Goal: Information Seeking & Learning: Check status

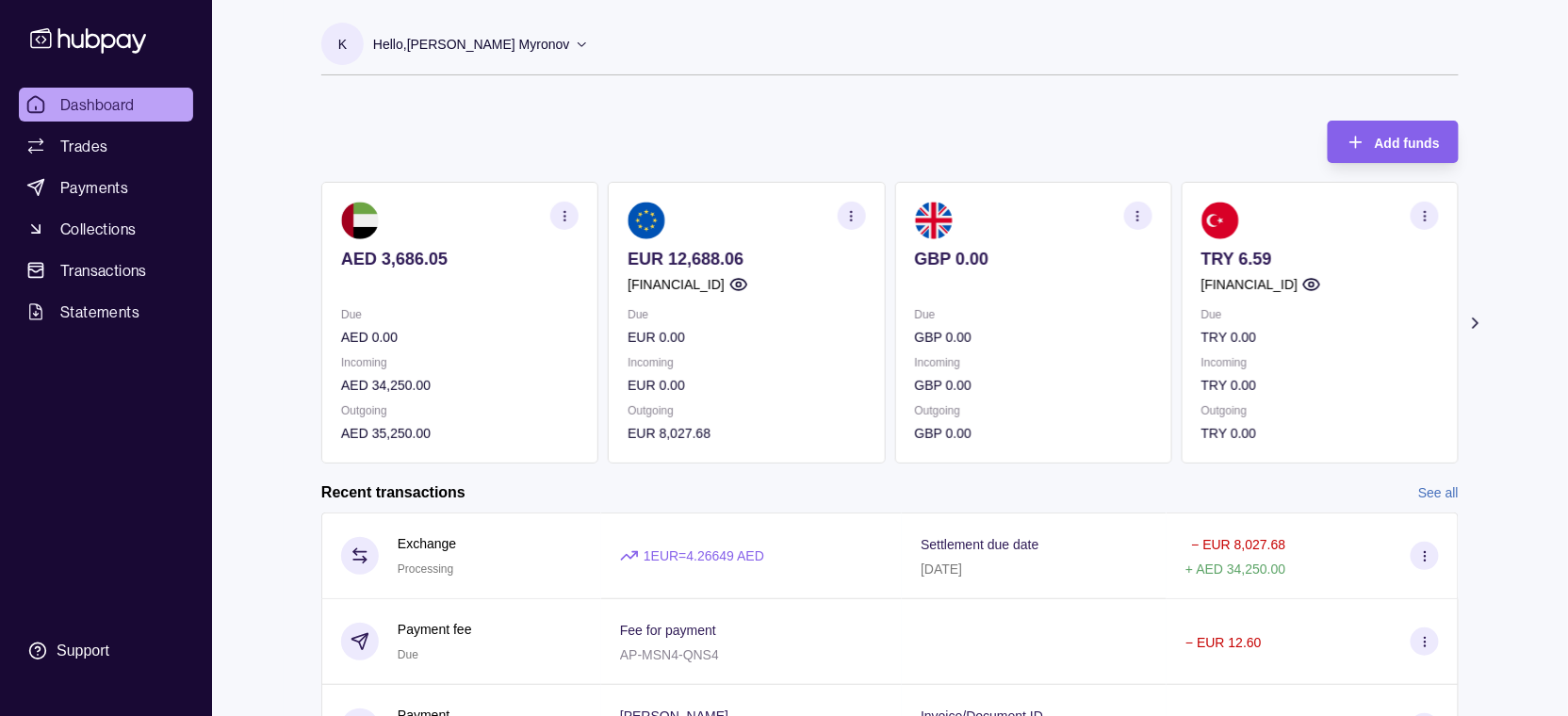
click at [1471, 316] on icon at bounding box center [1475, 323] width 19 height 19
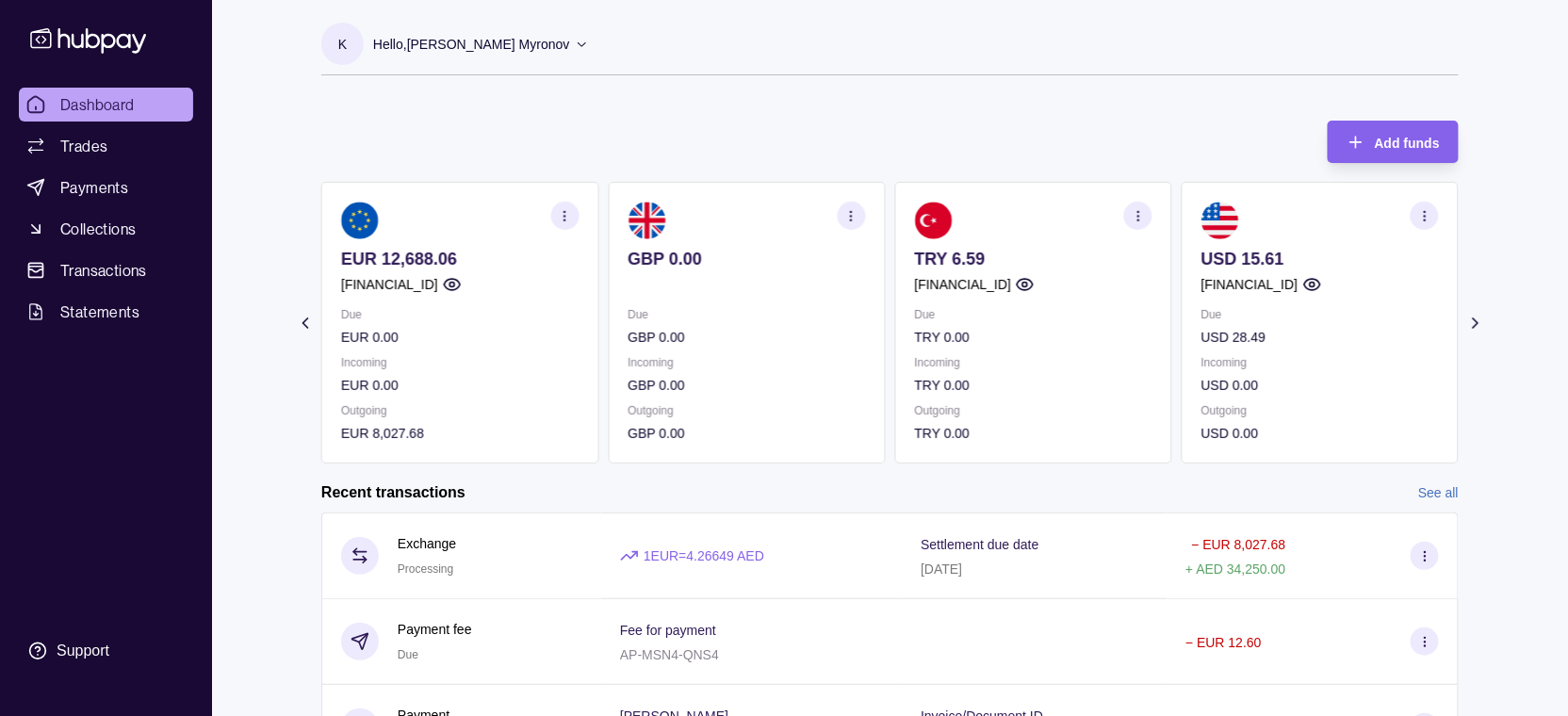
click at [1426, 213] on icon "button" at bounding box center [1425, 217] width 14 height 14
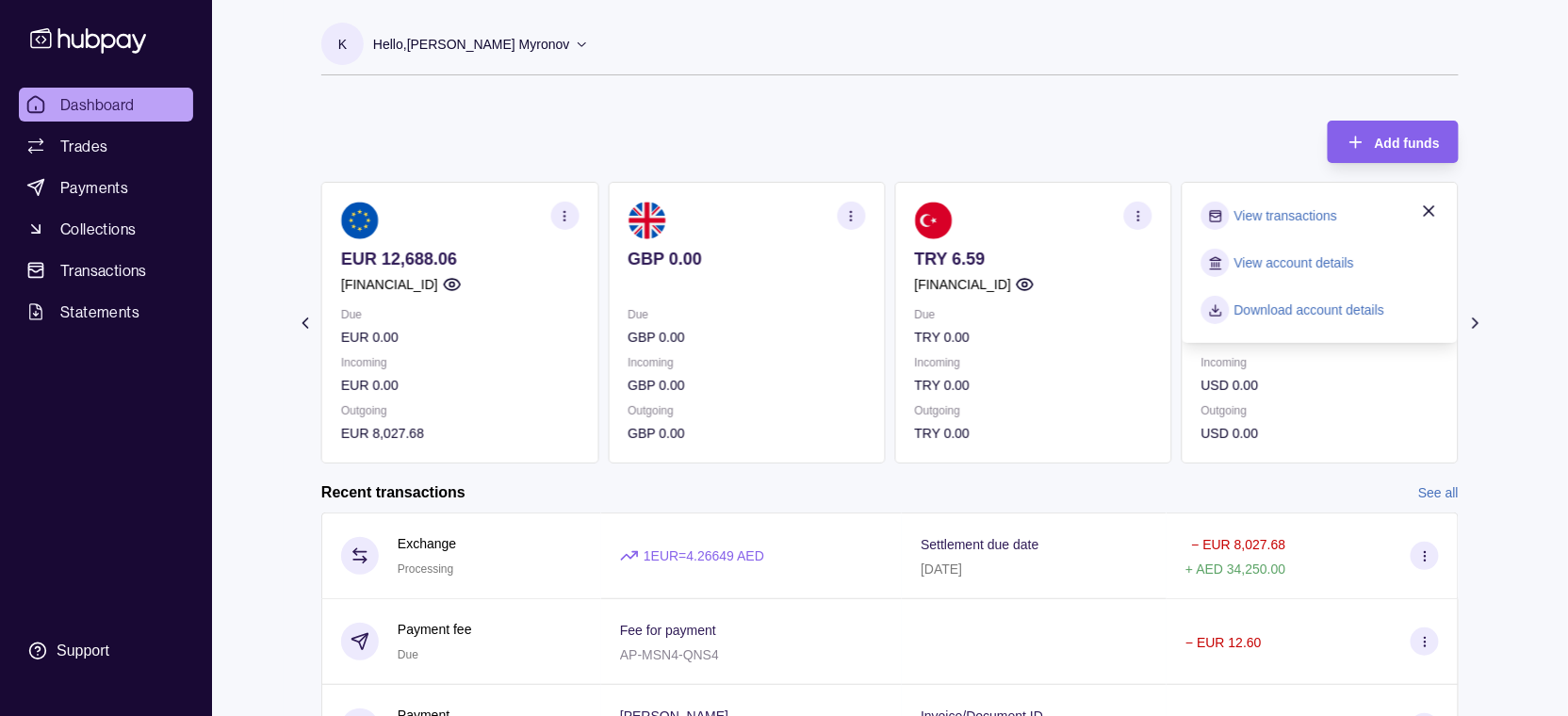
click at [1273, 264] on link "View account details" at bounding box center [1294, 262] width 120 height 20
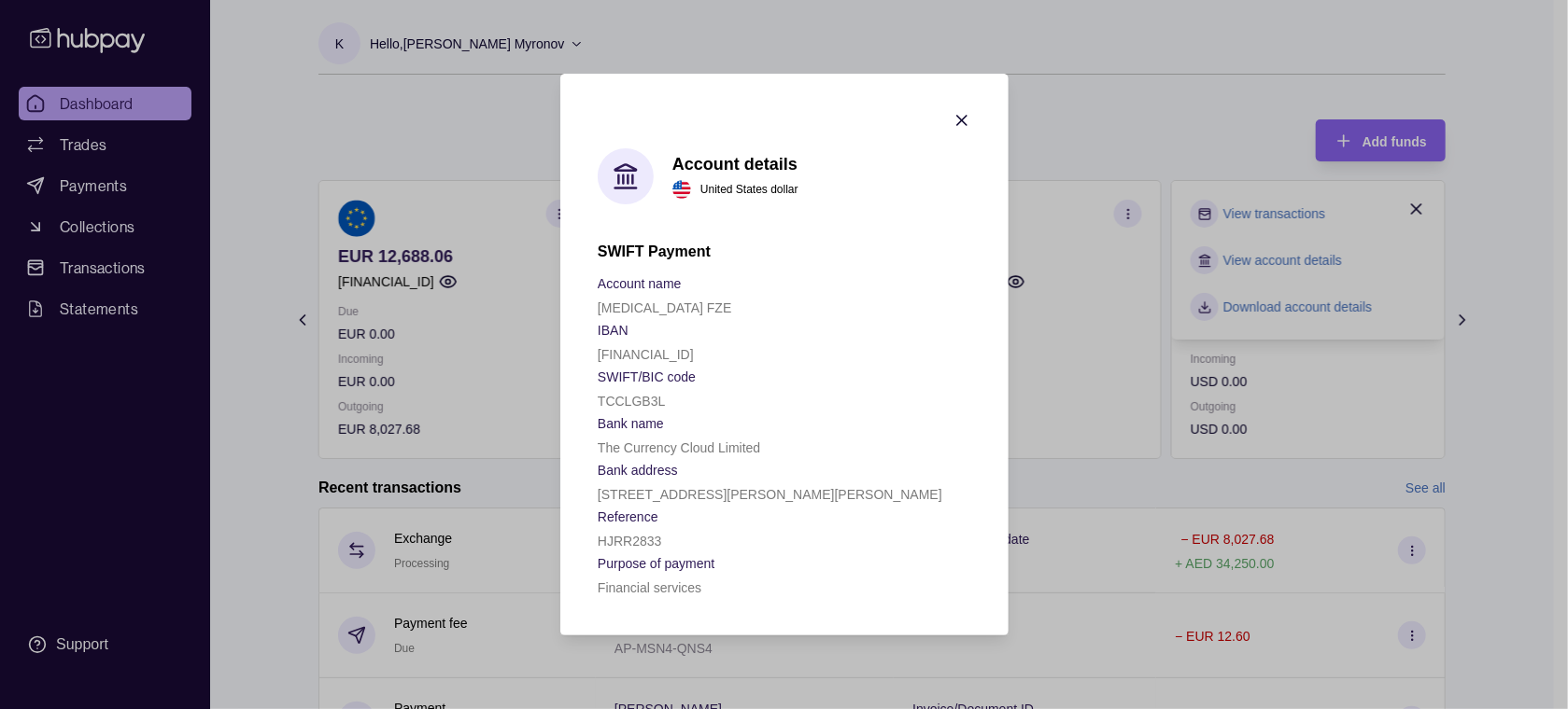
click at [639, 547] on p "HJRR2833" at bounding box center [630, 541] width 64 height 14
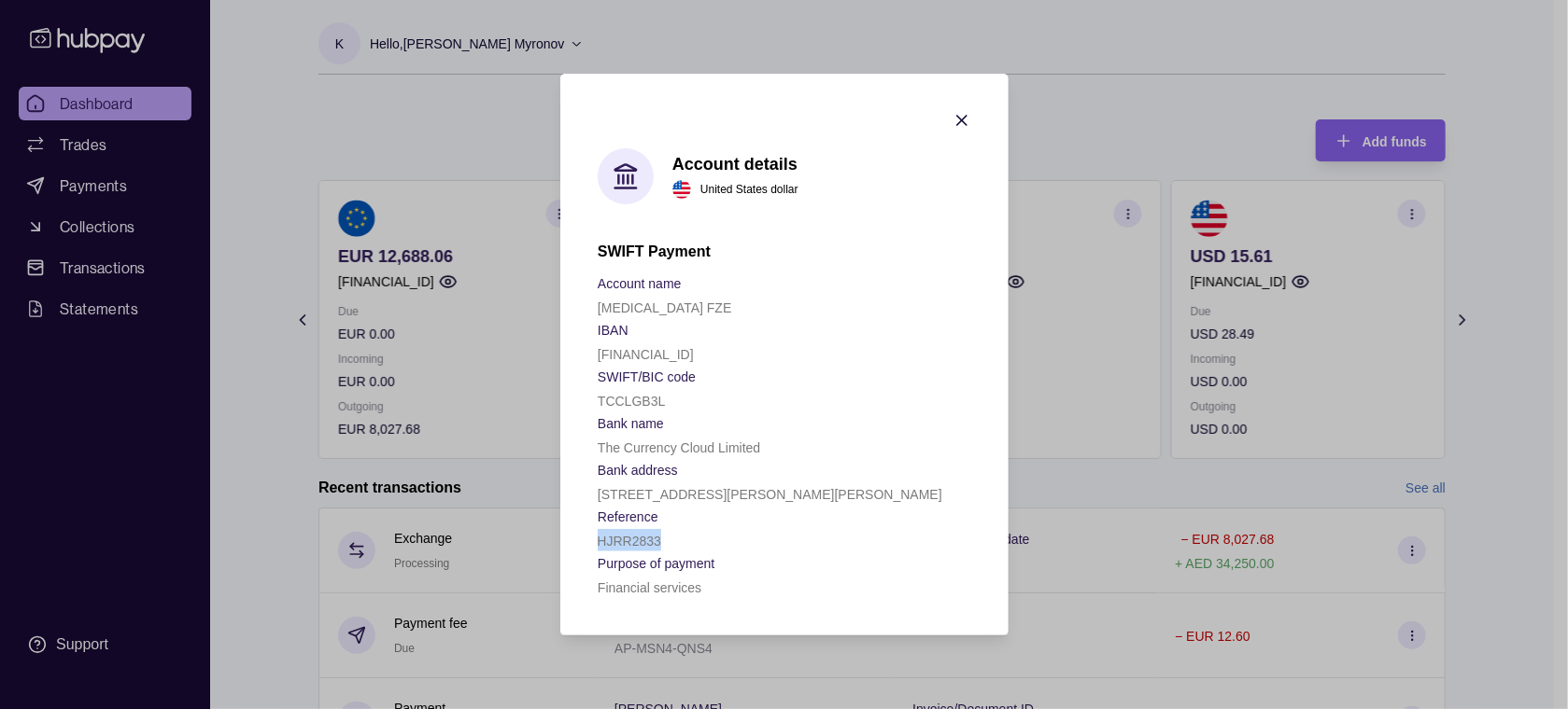
copy p "HJRR2833"
click at [955, 111] on icon "button" at bounding box center [961, 120] width 18 height 18
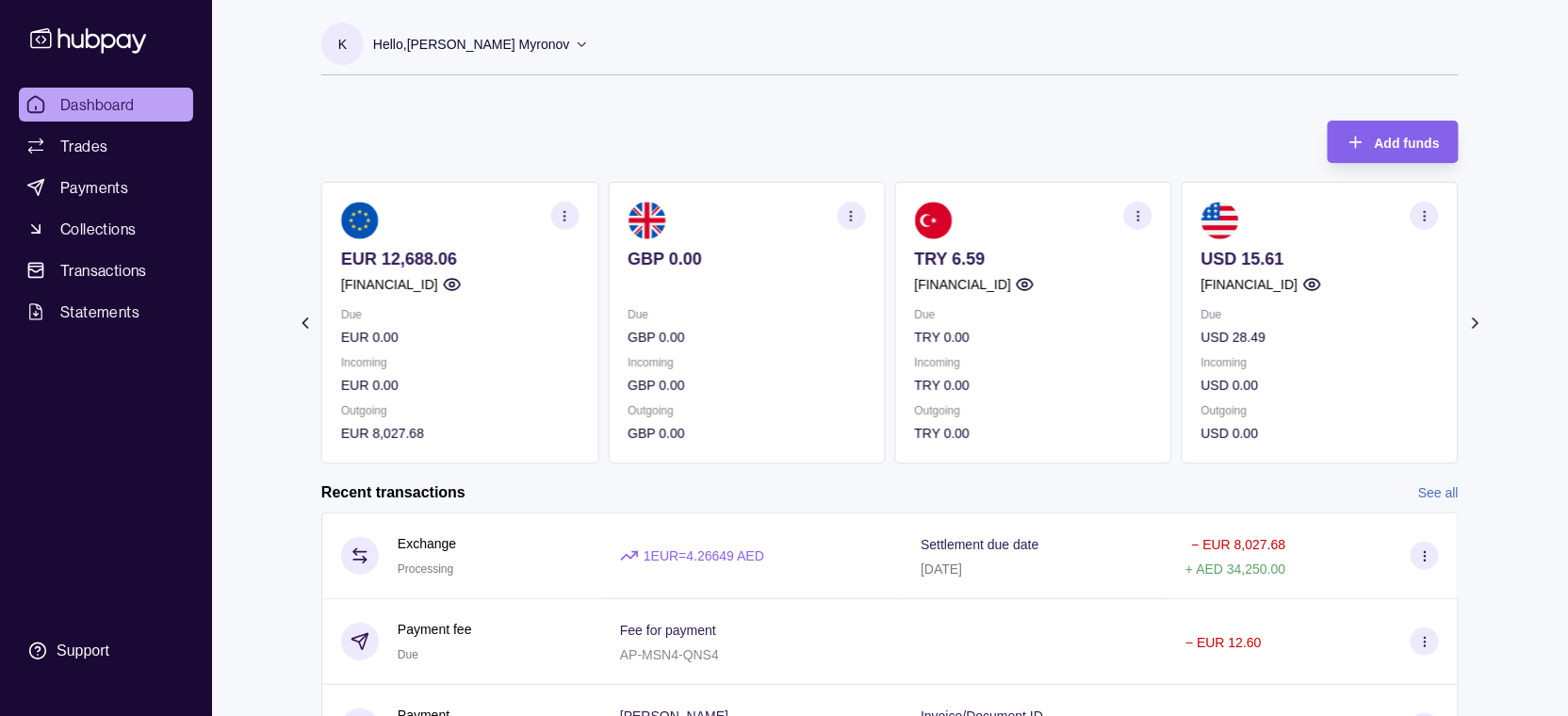
click at [305, 322] on icon at bounding box center [304, 323] width 19 height 19
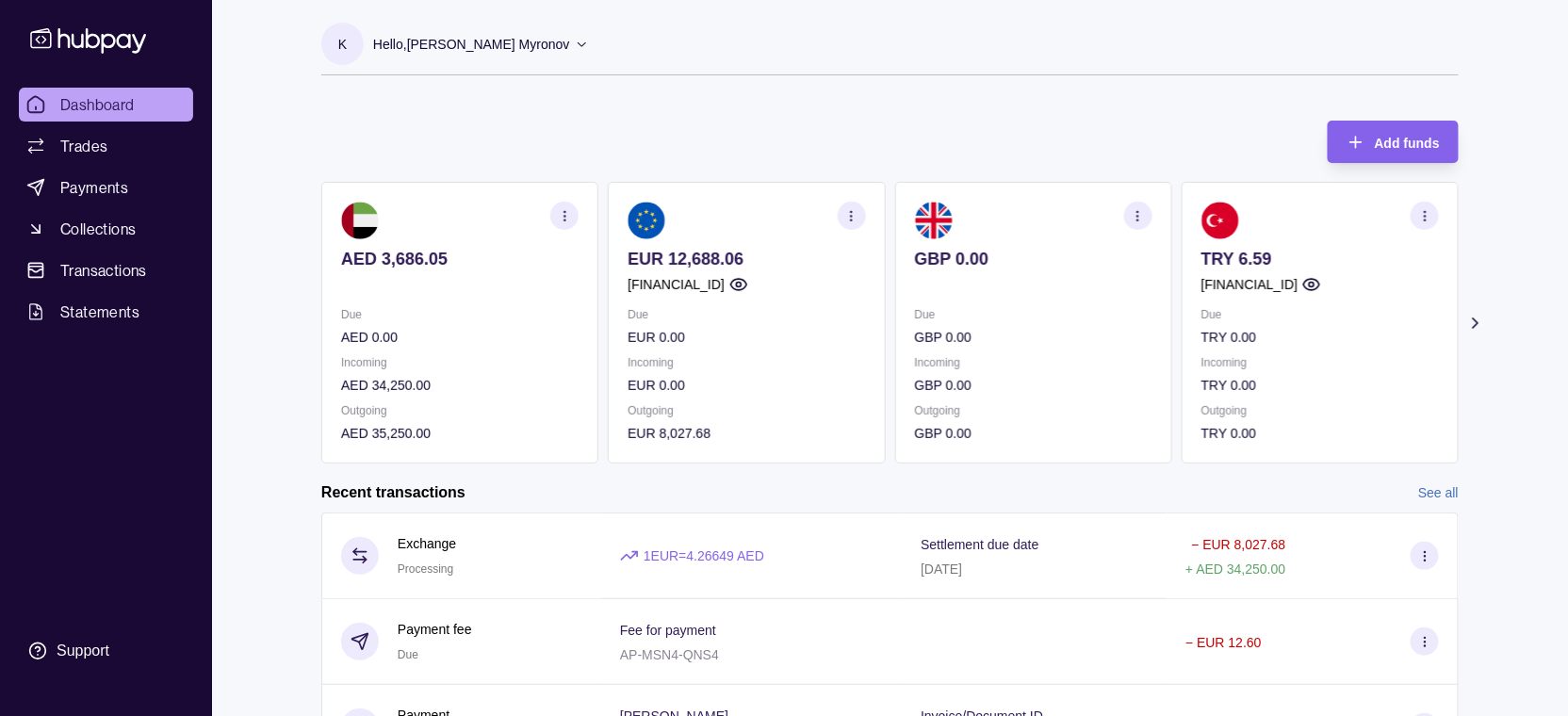
click at [403, 257] on p "AED 3,686.05" at bounding box center [460, 259] width 238 height 20
click at [705, 249] on div "AED 3,686.05 Due AED 0.00 Incoming AED 34,250.00 Outgoing AED 35,250.00 EUR 12,…" at bounding box center [890, 323] width 1137 height 282
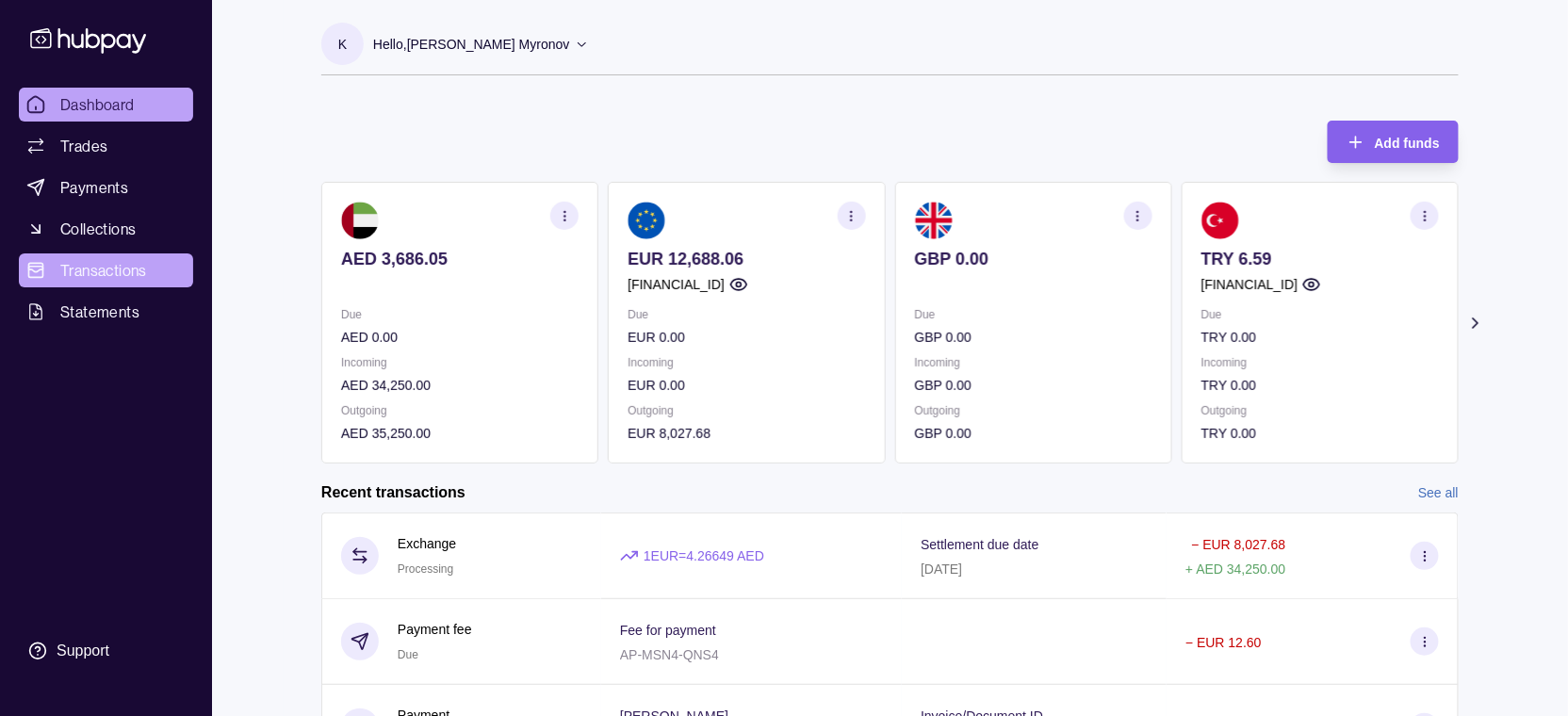
click at [101, 266] on span "Transactions" at bounding box center [103, 270] width 87 height 22
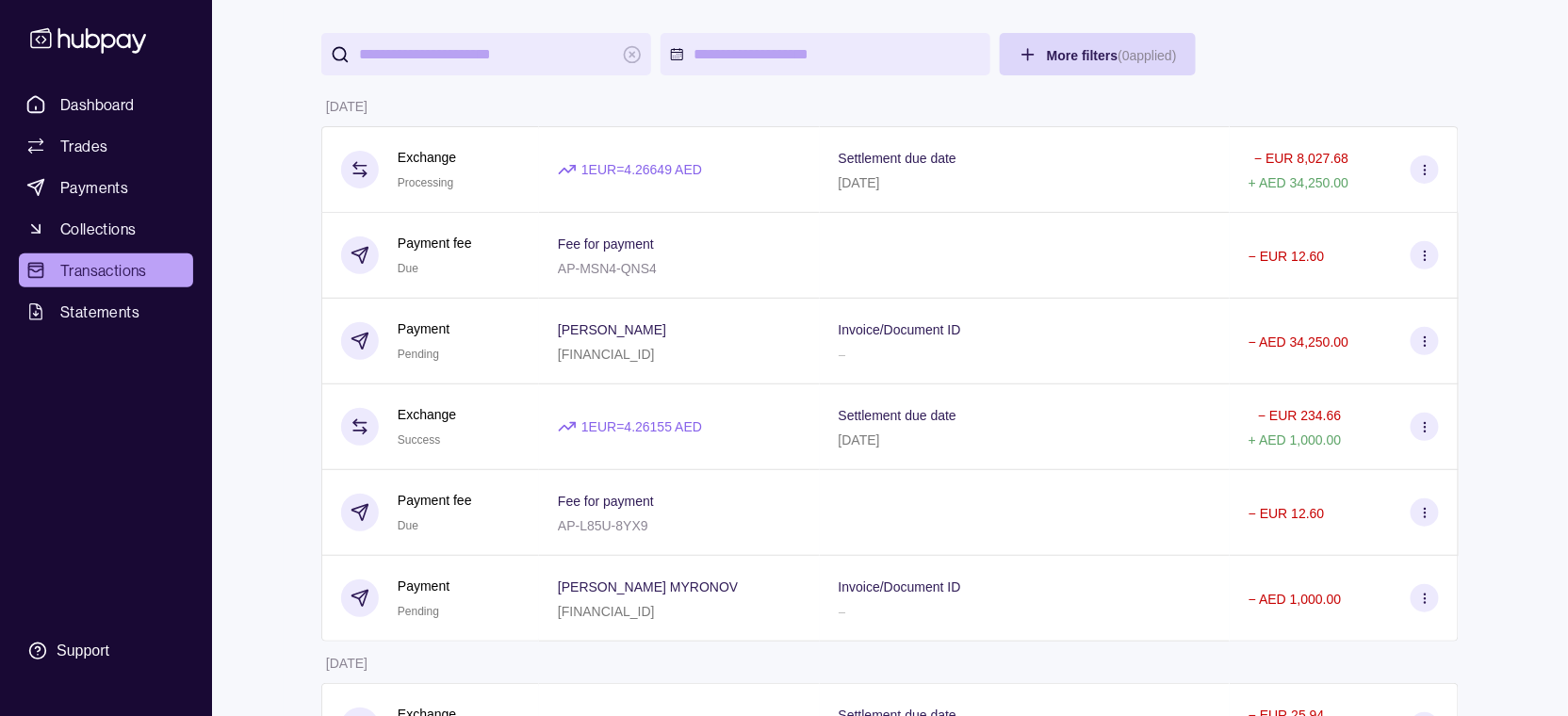
scroll to position [188, 0]
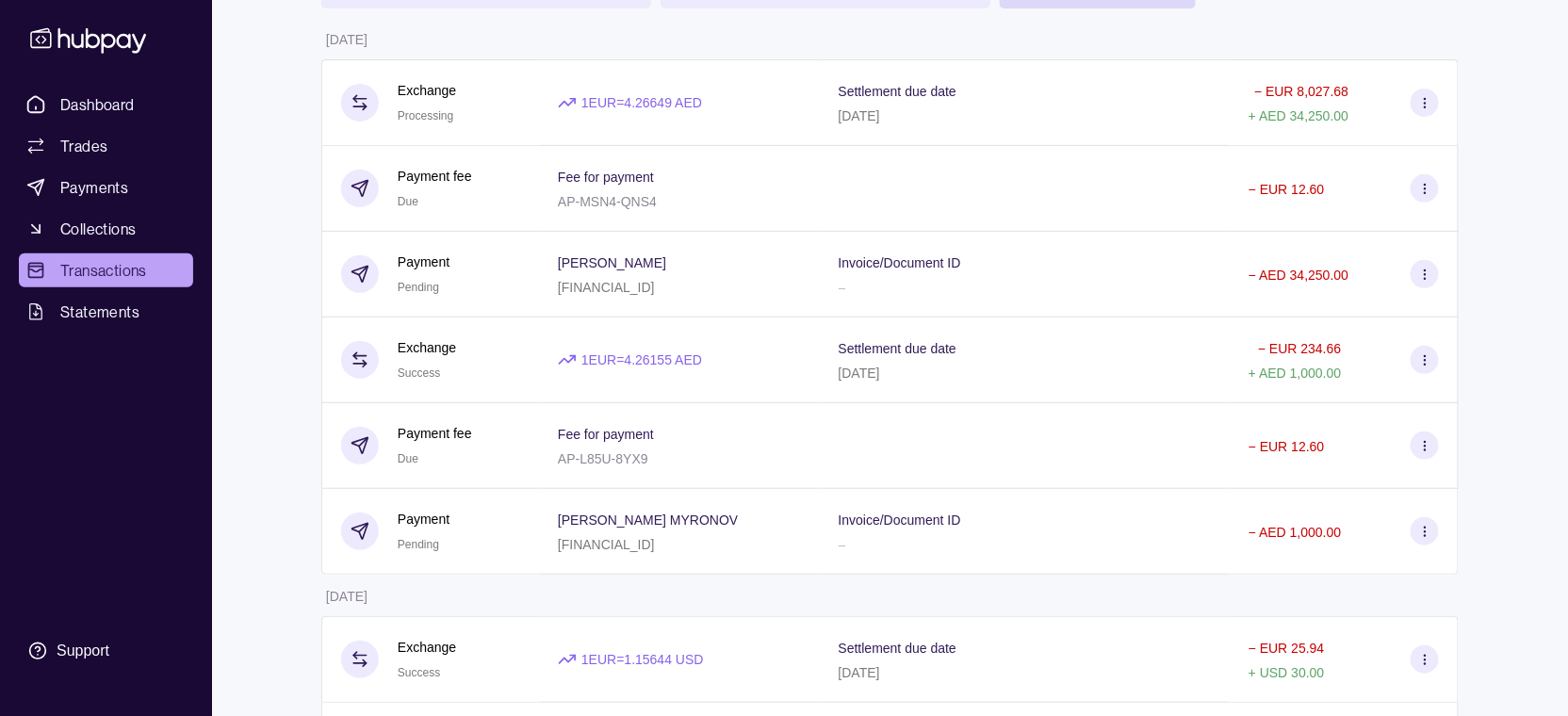
click at [165, 557] on div "Dashboard Trades Payments Collections Transactions Statements Support" at bounding box center [106, 379] width 189 height 583
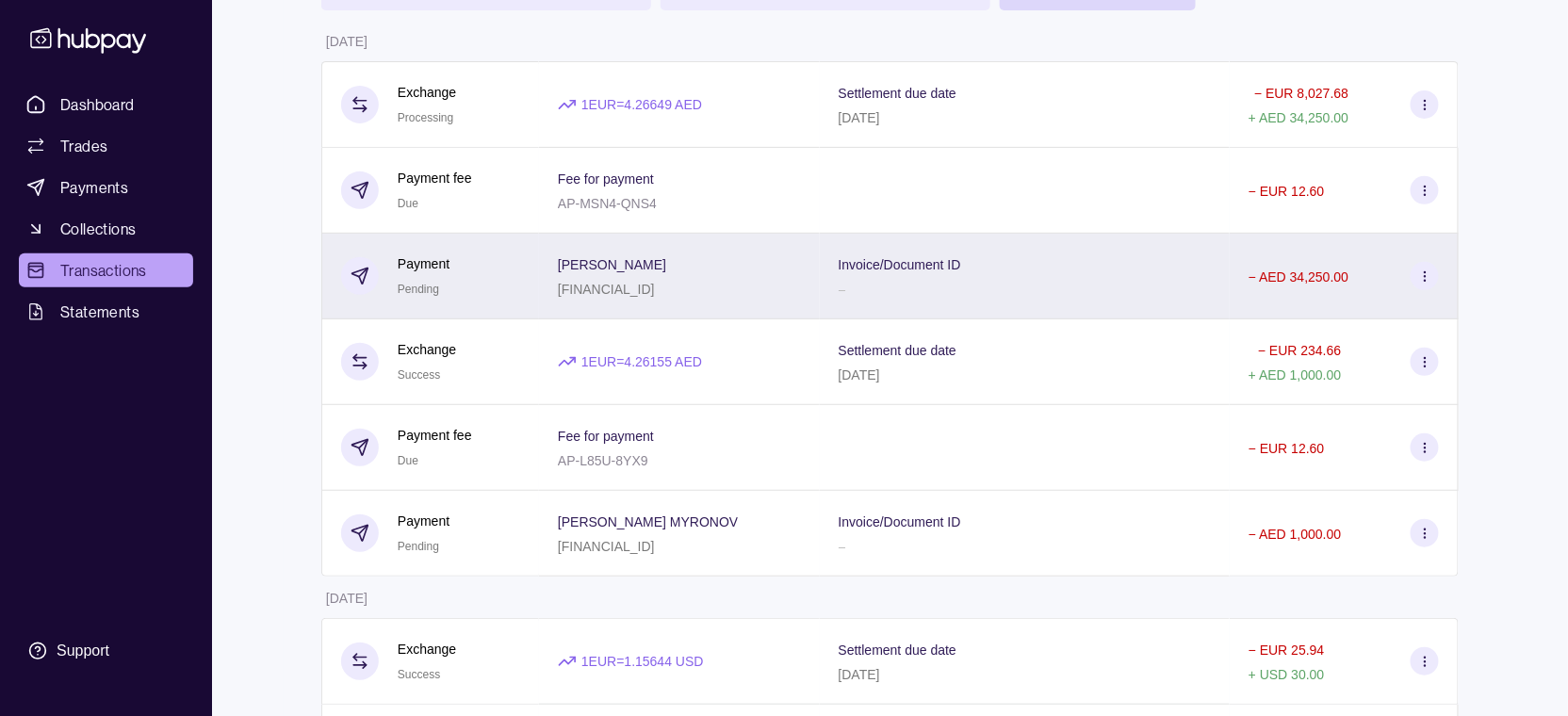
scroll to position [0, 0]
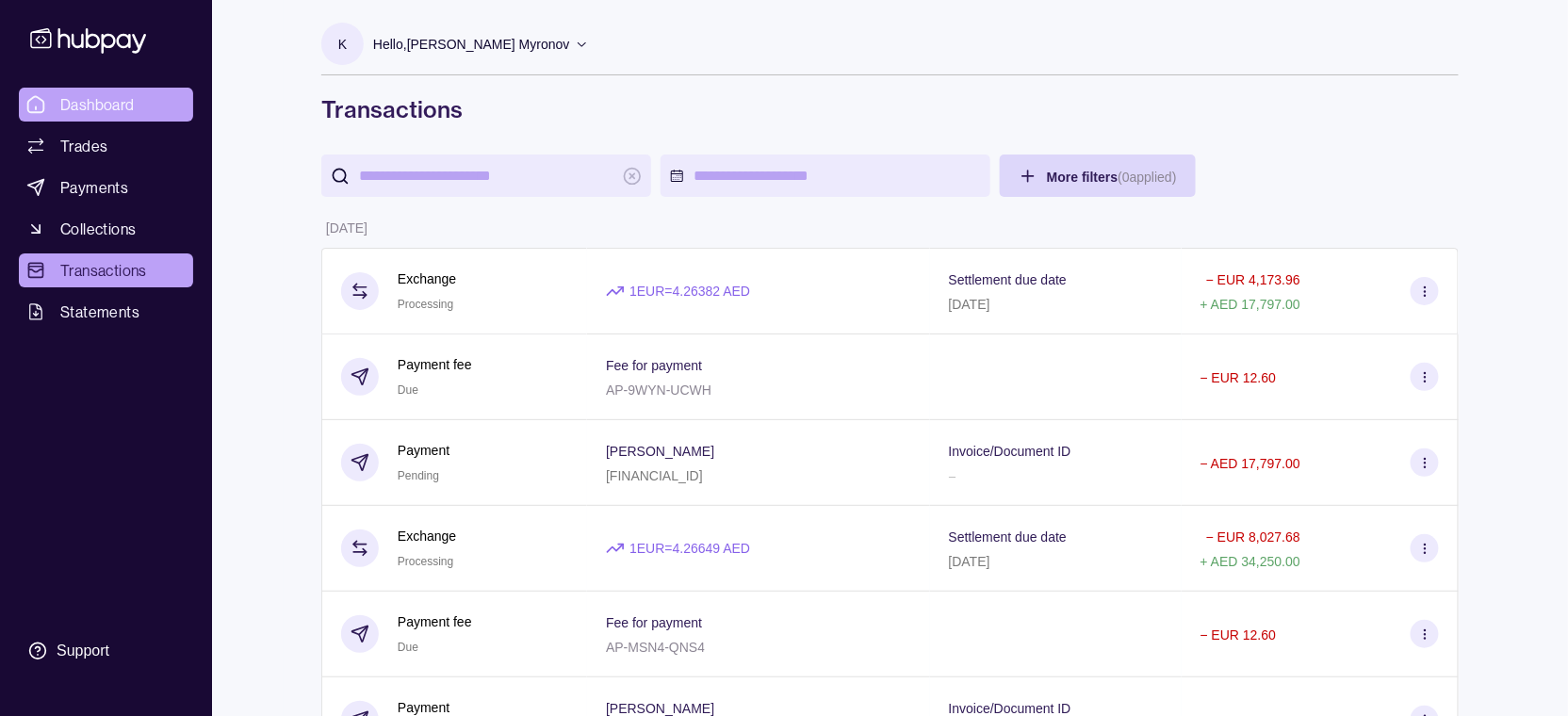
click at [96, 104] on span "Dashboard" at bounding box center [98, 104] width 74 height 22
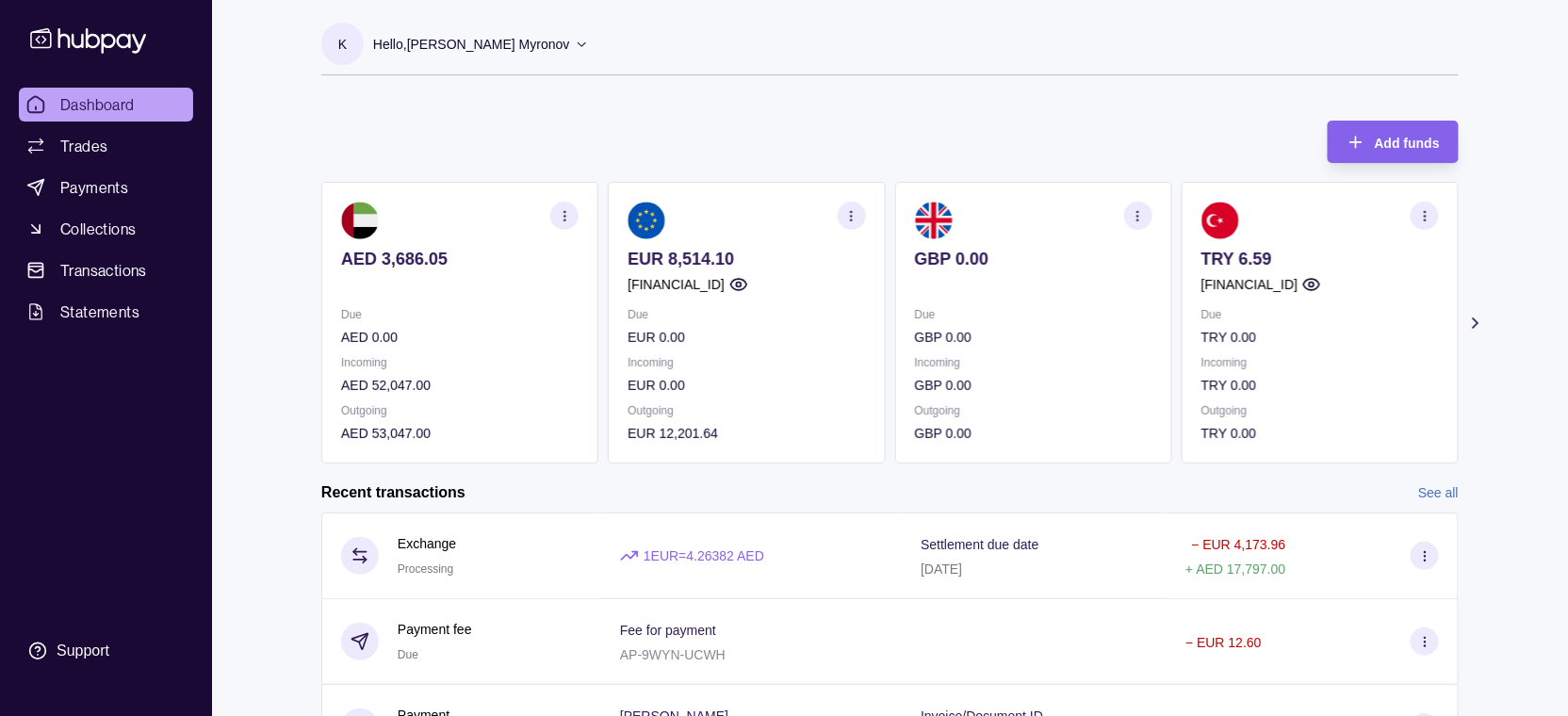
click at [523, 480] on section "Add funds AED 3,686.05 Due AED 0.00 Incoming AED 52,047.00 Outgoing AED 53,047.…" at bounding box center [890, 540] width 1213 height 879
